Goal: Find specific page/section: Find specific page/section

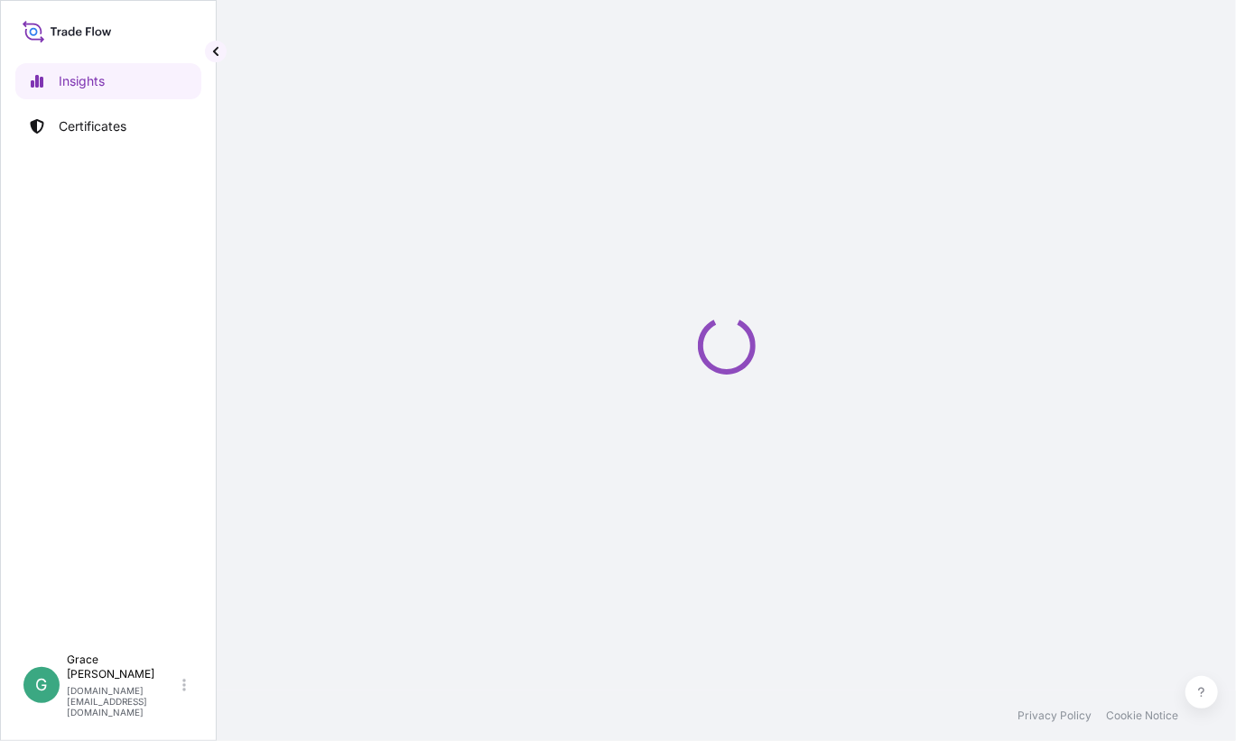
select select "2025"
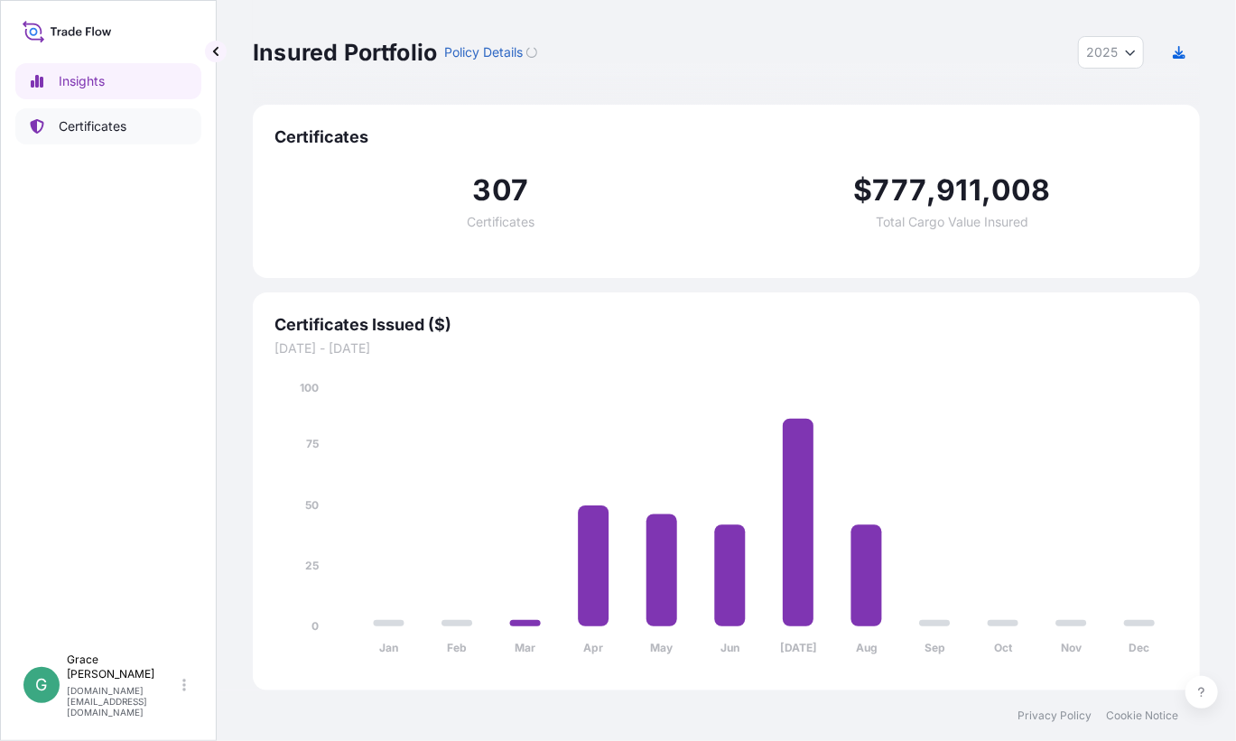
click at [116, 132] on p "Certificates" at bounding box center [93, 126] width 68 height 18
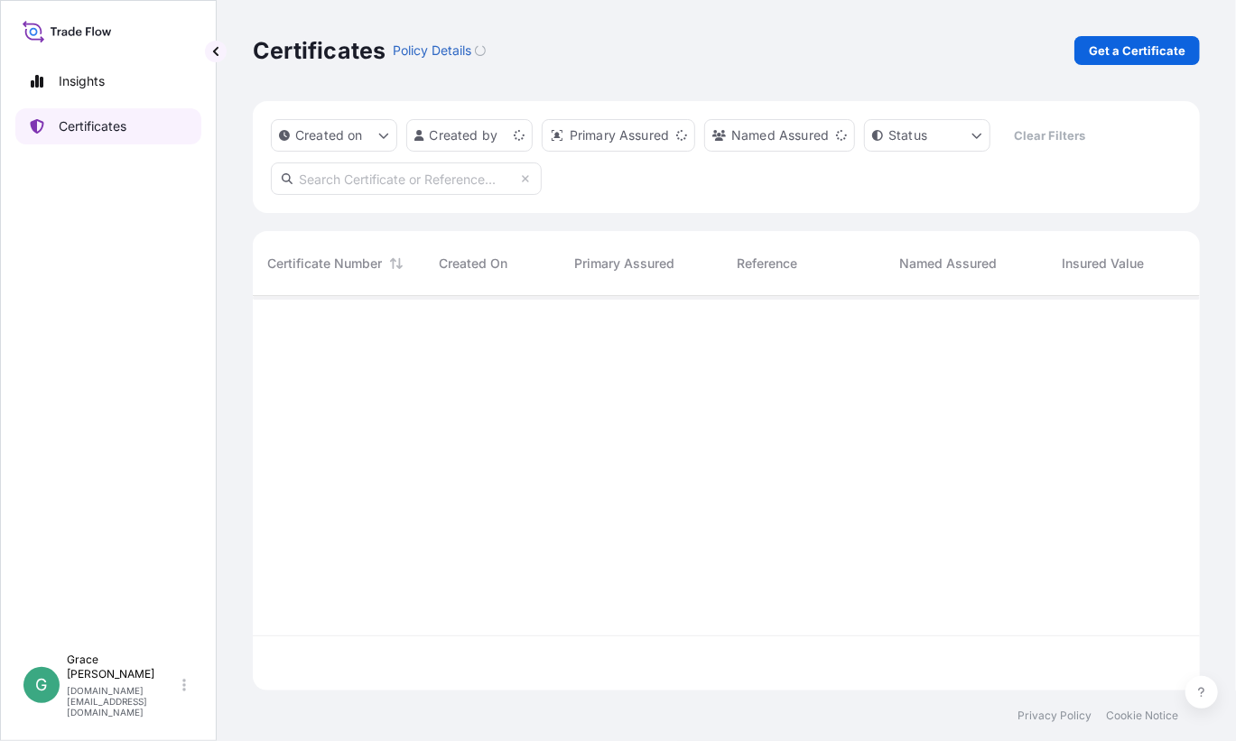
scroll to position [391, 934]
click at [520, 138] on html "Insights Certificates G [PERSON_NAME] [PERSON_NAME][DOMAIN_NAME][EMAIL_ADDRESS]…" at bounding box center [618, 370] width 1236 height 741
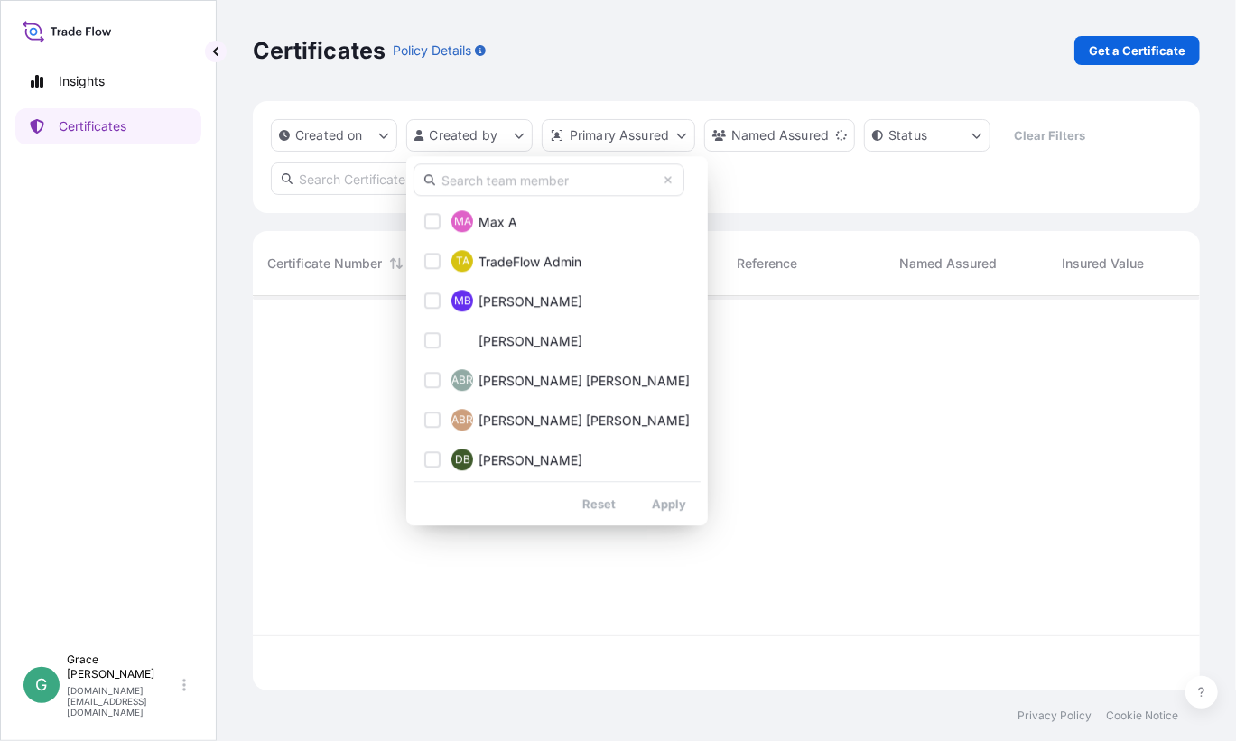
click at [498, 183] on input "text" at bounding box center [549, 179] width 271 height 33
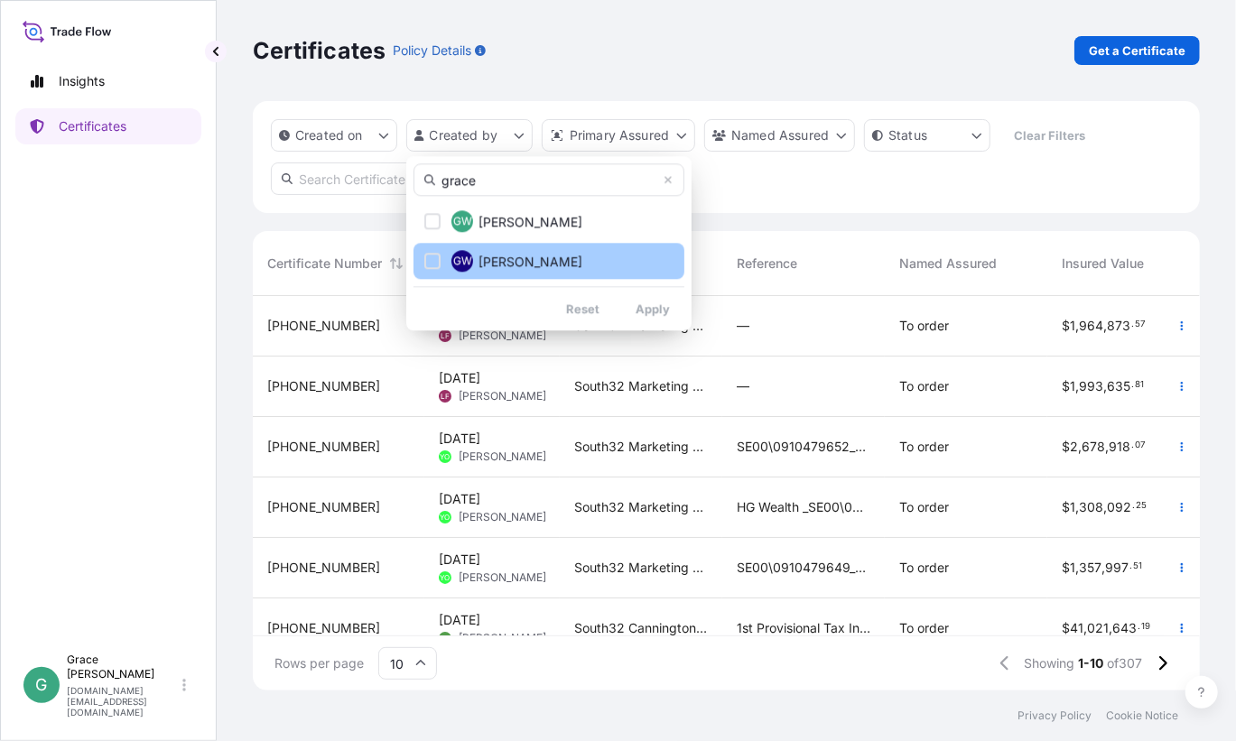
type input "grace"
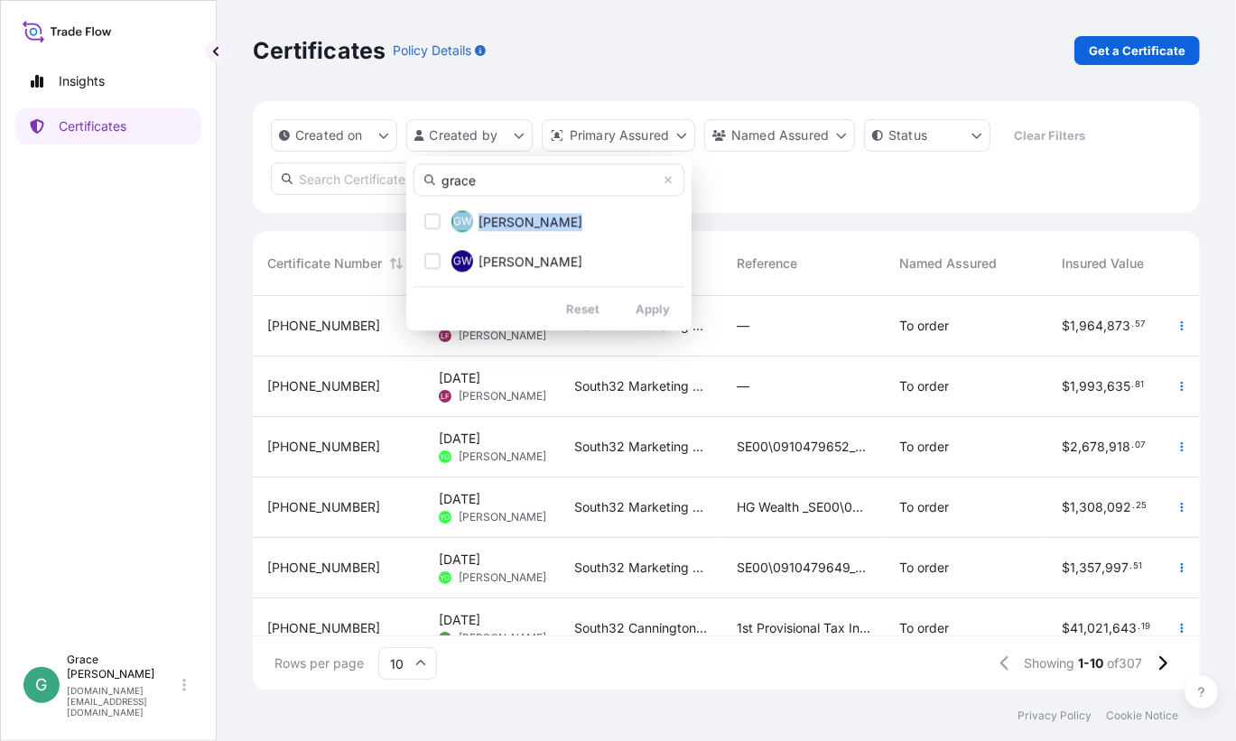
click at [433, 241] on div "GW [PERSON_NAME] GW [PERSON_NAME]" at bounding box center [549, 241] width 271 height 76
click at [437, 224] on div "Select Option" at bounding box center [432, 221] width 16 height 16
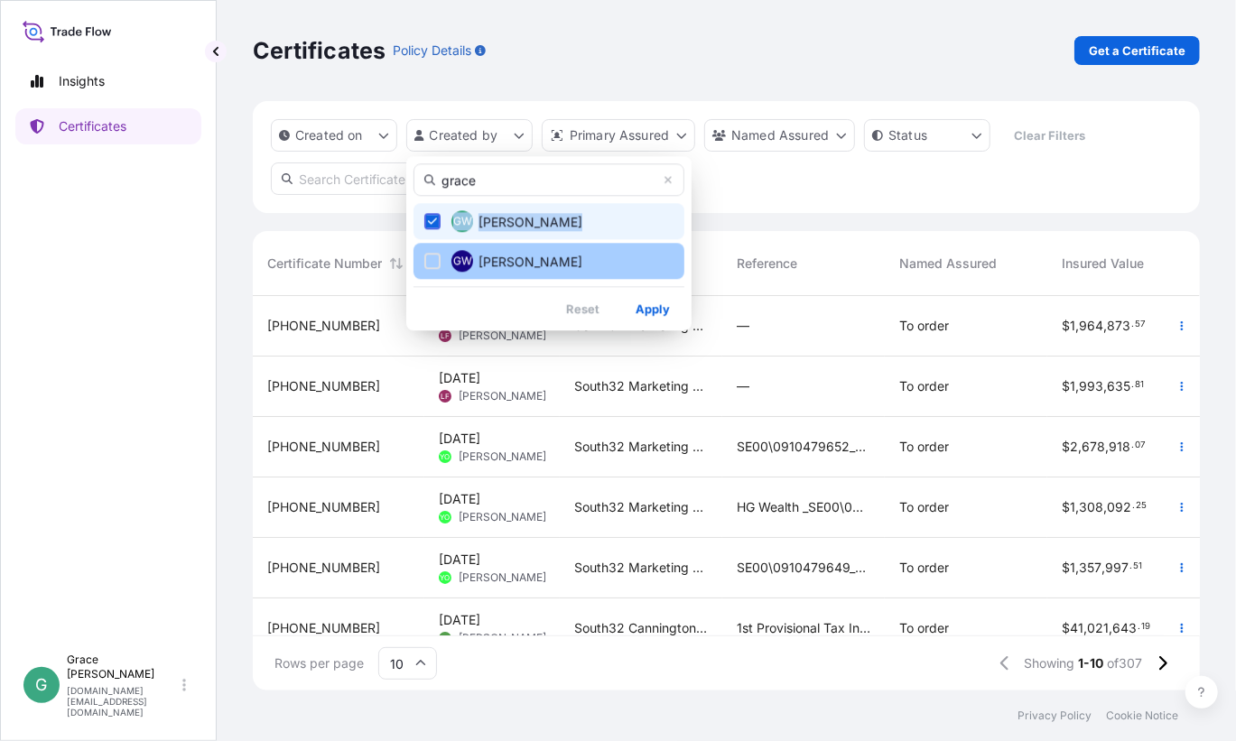
click at [440, 256] on div "Select Option" at bounding box center [432, 261] width 16 height 16
